Goal: Information Seeking & Learning: Learn about a topic

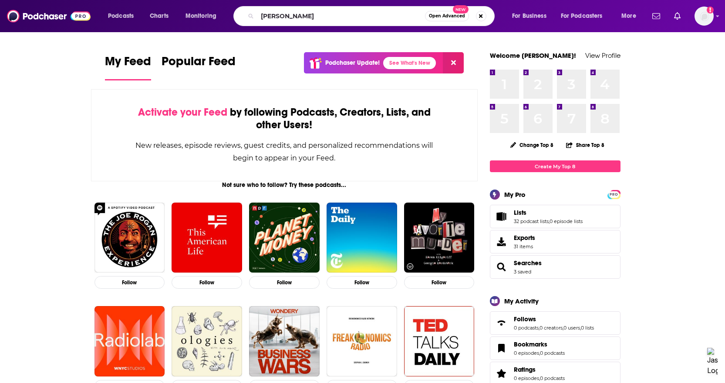
type input "[PERSON_NAME]"
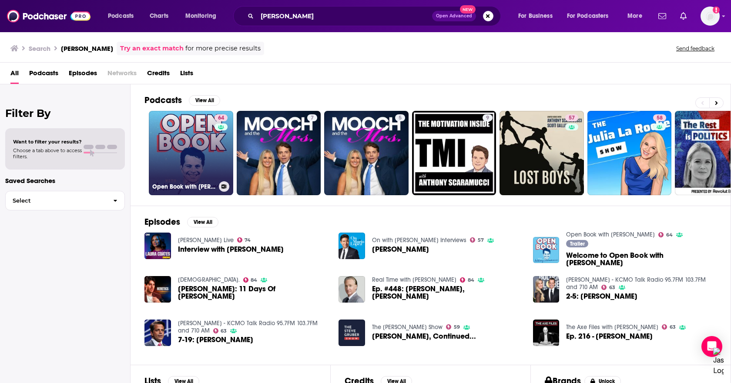
click at [193, 161] on link "64 Open Book with Anthony Scaramucci" at bounding box center [191, 153] width 84 height 84
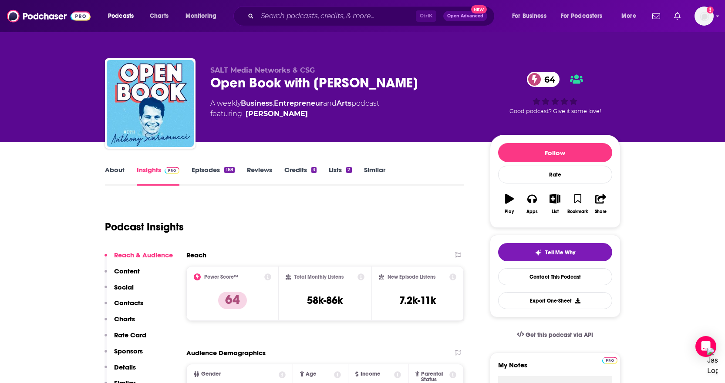
click at [108, 175] on link "About" at bounding box center [115, 176] width 20 height 20
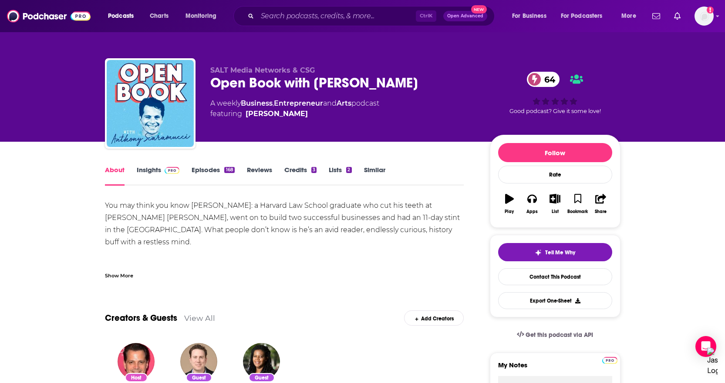
click at [124, 276] on div "Show More" at bounding box center [119, 275] width 28 height 8
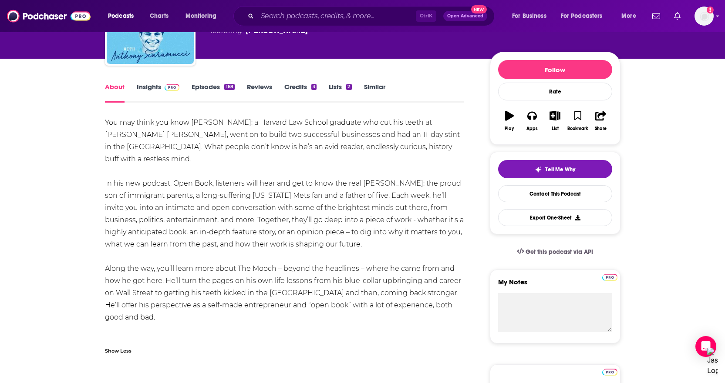
scroll to position [87, 0]
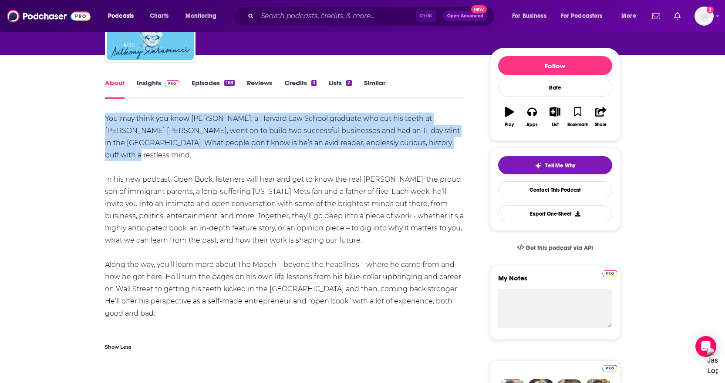
drag, startPoint x: 105, startPoint y: 117, endPoint x: 441, endPoint y: 140, distance: 336.8
click at [441, 140] on div "You may think you know Anthony Scaramucci: a Harvard Law School graduate who cu…" at bounding box center [284, 229] width 359 height 232
click at [165, 84] on img at bounding box center [172, 83] width 15 height 7
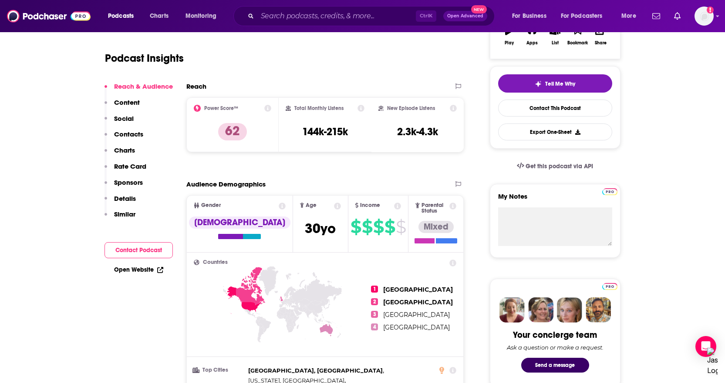
scroll to position [44, 0]
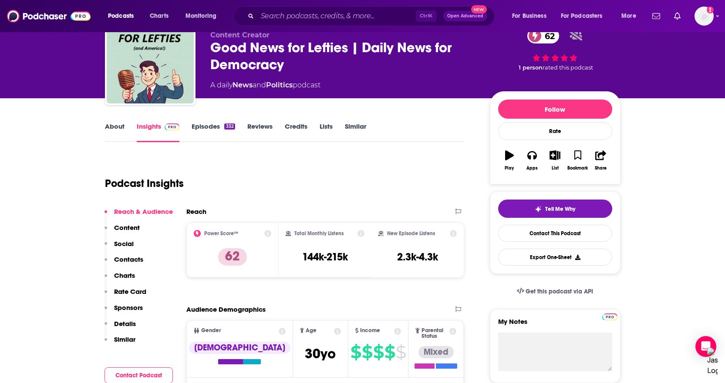
click at [318, 24] on div "Ctrl K Open Advanced New" at bounding box center [363, 16] width 261 height 20
click at [318, 18] on input "Search podcasts, credits, & more..." at bounding box center [336, 16] width 158 height 14
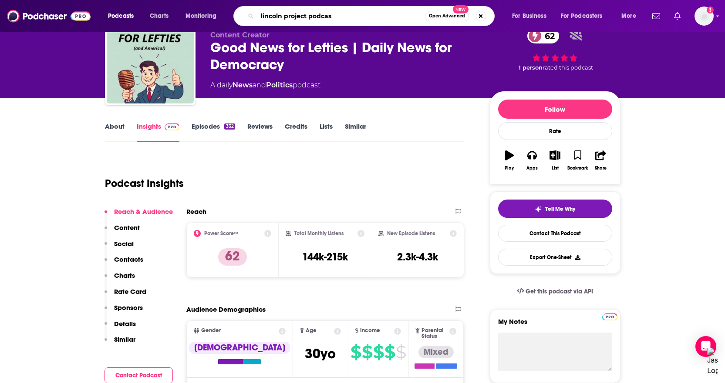
type input "lincoln project podcast"
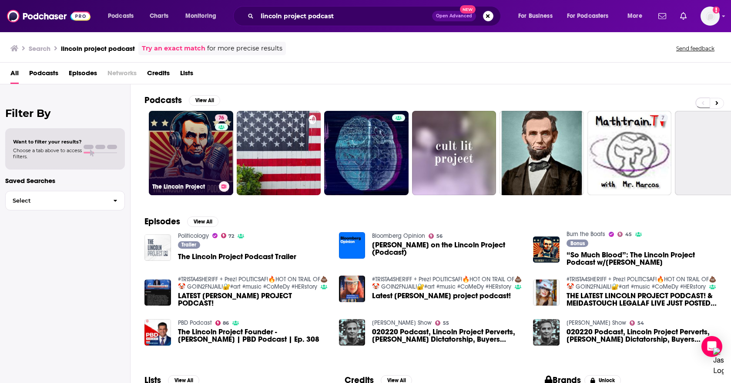
click at [217, 157] on div "76" at bounding box center [222, 147] width 15 height 67
